Goal: Transaction & Acquisition: Purchase product/service

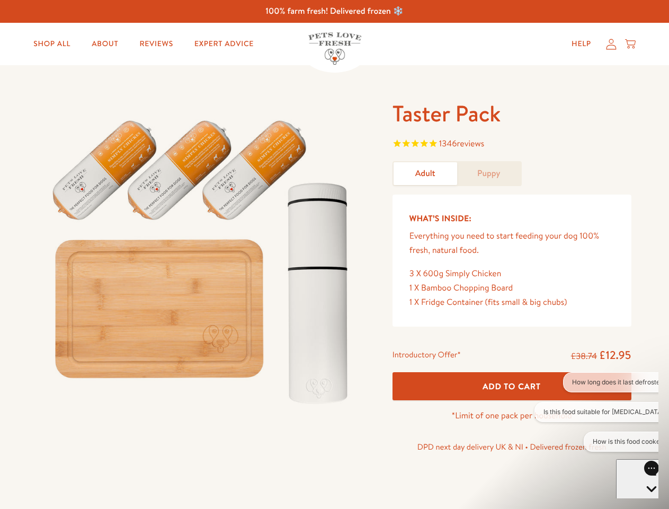
click at [334, 254] on img at bounding box center [202, 257] width 329 height 316
click at [512, 145] on span "1346 reviews" at bounding box center [512, 145] width 239 height 16
click at [512, 386] on span "Add To Cart" at bounding box center [512, 385] width 58 height 11
click at [597, 382] on button "How long does it last defrosted?" at bounding box center [619, 382] width 113 height 20
